Goal: Task Accomplishment & Management: Manage account settings

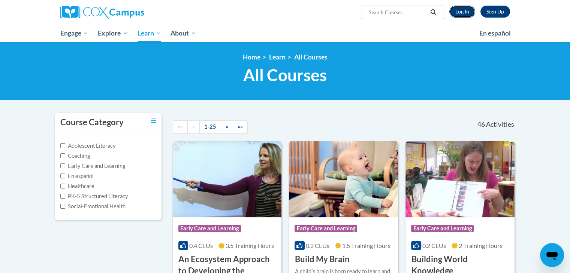
click at [455, 13] on link "Log In" at bounding box center [462, 12] width 26 height 12
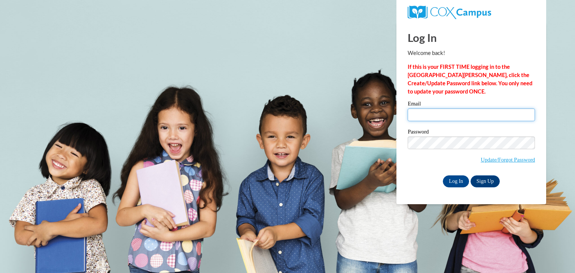
click at [416, 110] on input "Email" at bounding box center [471, 115] width 127 height 13
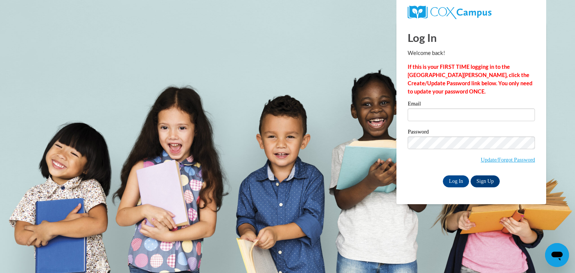
click at [413, 188] on div "Log In Welcome back! If this is your FIRST TIME logging in to the NEW Cox Campu…" at bounding box center [471, 113] width 161 height 182
click at [460, 183] on input "Log In" at bounding box center [456, 182] width 26 height 12
click at [463, 116] on input "Email" at bounding box center [471, 115] width 127 height 13
type input "werepire90@gmail.com"
click at [457, 179] on input "Log In" at bounding box center [456, 182] width 26 height 12
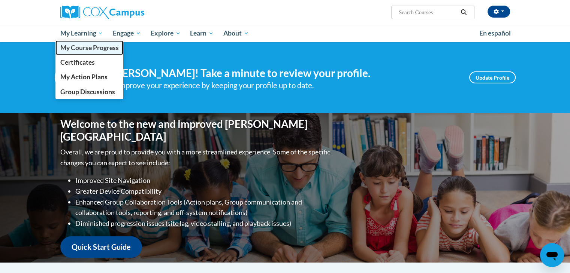
click at [82, 48] on span "My Course Progress" at bounding box center [89, 48] width 58 height 8
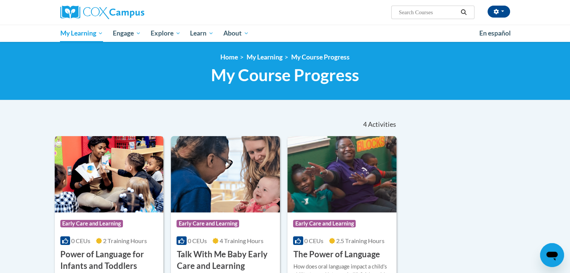
click at [136, 188] on img at bounding box center [109, 174] width 109 height 76
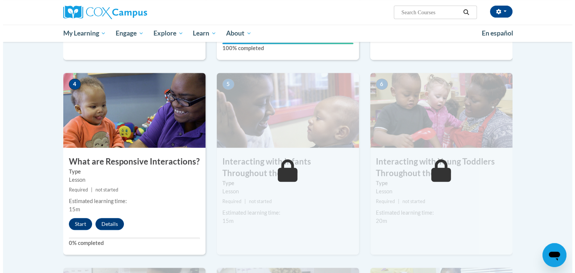
scroll to position [330, 0]
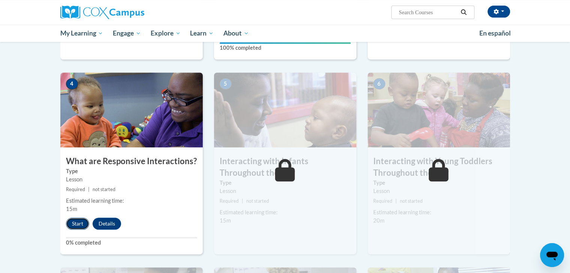
click at [77, 218] on button "Start" at bounding box center [77, 224] width 23 height 12
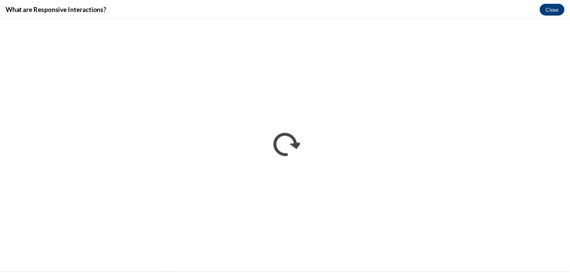
scroll to position [0, 0]
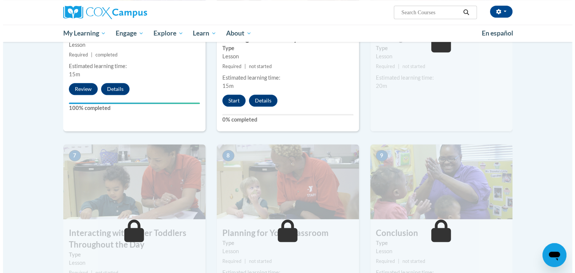
scroll to position [449, 0]
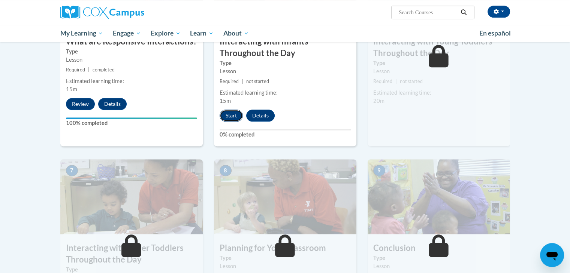
click at [232, 110] on button "Start" at bounding box center [230, 116] width 23 height 12
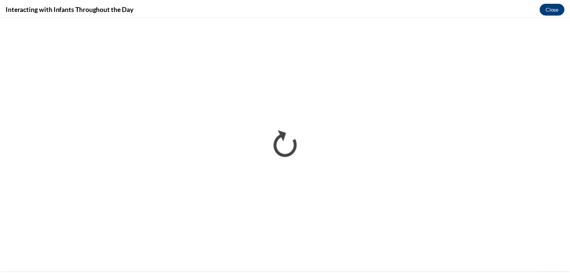
scroll to position [0, 0]
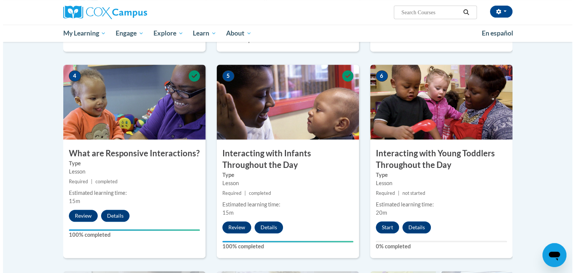
scroll to position [345, 0]
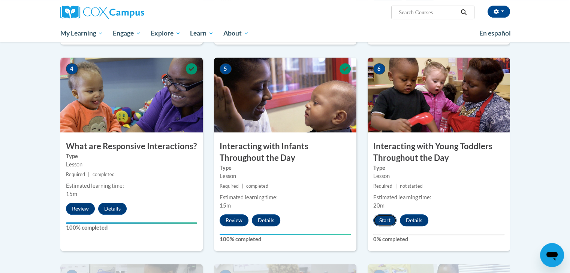
click at [386, 215] on button "Start" at bounding box center [384, 221] width 23 height 12
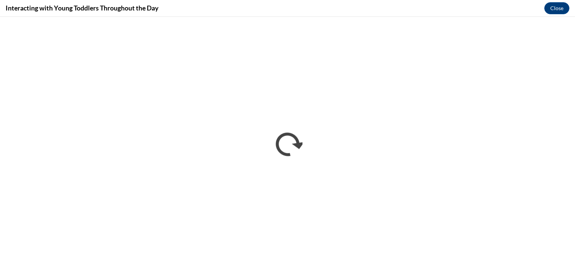
scroll to position [0, 0]
